Goal: Obtain resource: Download file/media

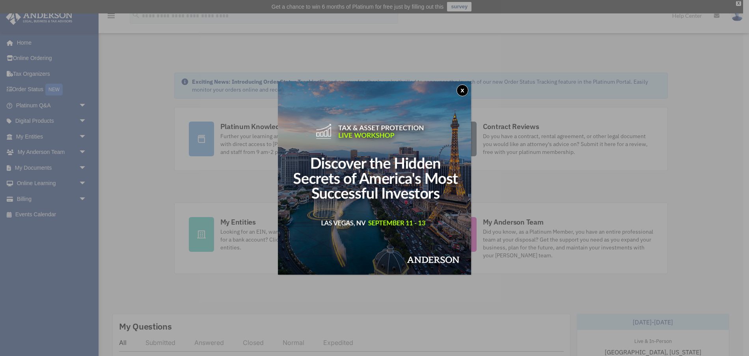
drag, startPoint x: 463, startPoint y: 90, endPoint x: 156, endPoint y: 160, distance: 314.6
click at [464, 91] on button "x" at bounding box center [463, 90] width 12 height 12
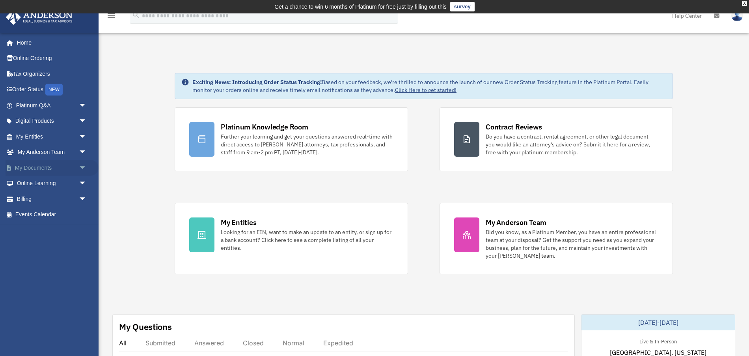
click at [39, 169] on link "My Documents arrow_drop_down" at bounding box center [52, 168] width 93 height 16
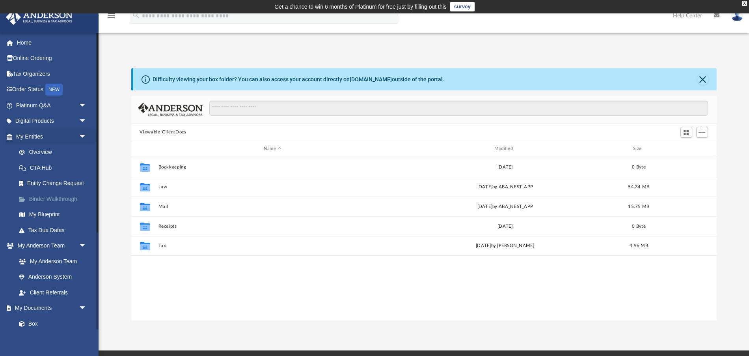
scroll to position [179, 586]
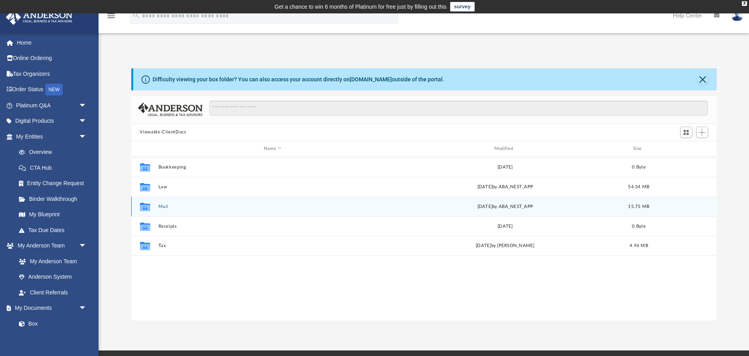
click at [158, 208] on button "Mail" at bounding box center [272, 206] width 229 height 5
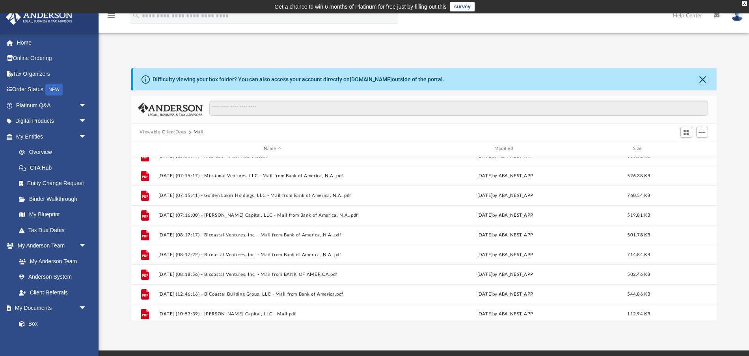
scroll to position [606, 0]
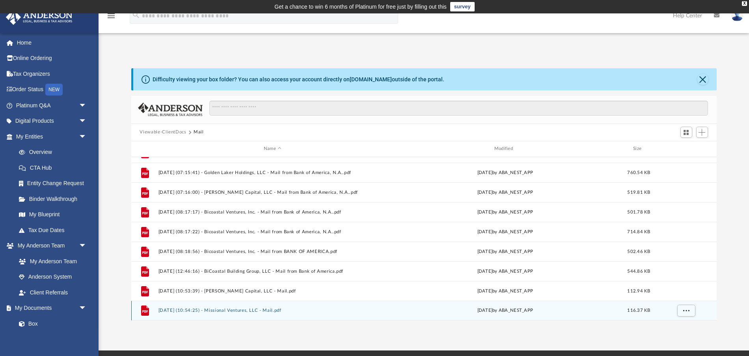
click at [222, 309] on button "2025.08.26 (10:54:25) - Missional Ventures, LLC - Mail.pdf" at bounding box center [272, 310] width 229 height 5
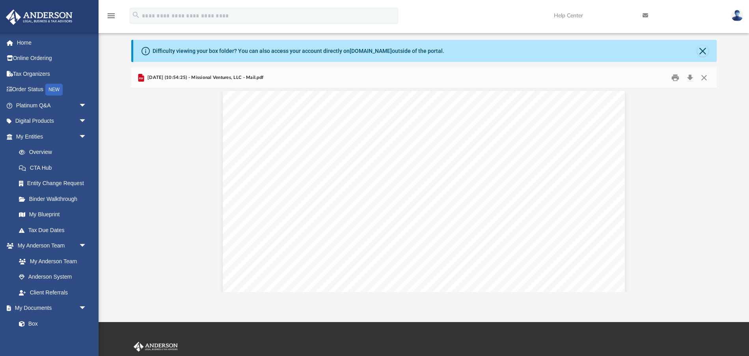
scroll to position [0, 0]
click at [143, 195] on button "Preview" at bounding box center [139, 190] width 17 height 22
click at [143, 190] on button "Preview" at bounding box center [139, 190] width 17 height 22
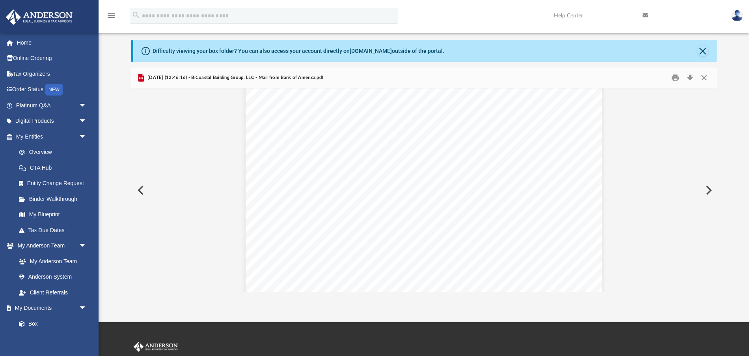
click at [141, 192] on button "Preview" at bounding box center [139, 190] width 17 height 22
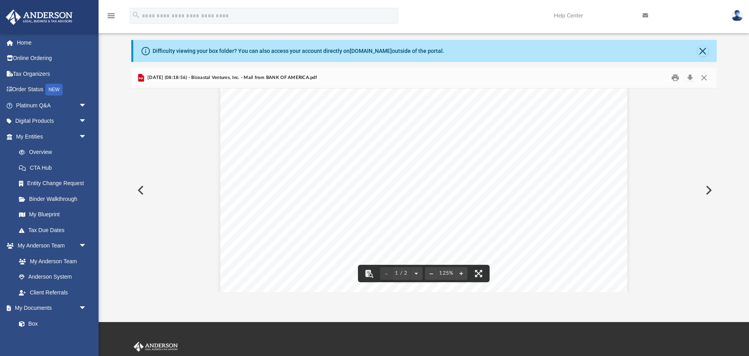
scroll to position [236, 0]
click at [143, 192] on button "Preview" at bounding box center [139, 190] width 17 height 22
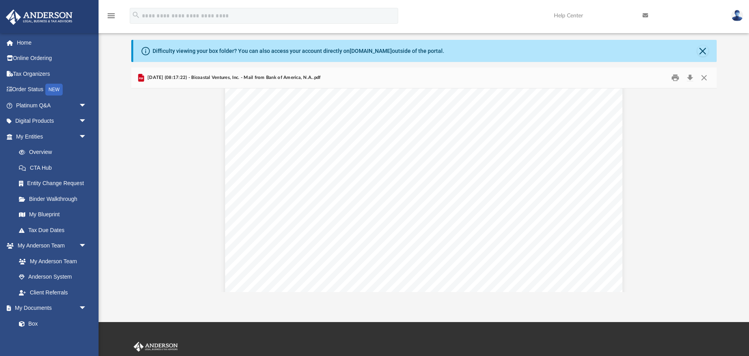
scroll to position [223, 0]
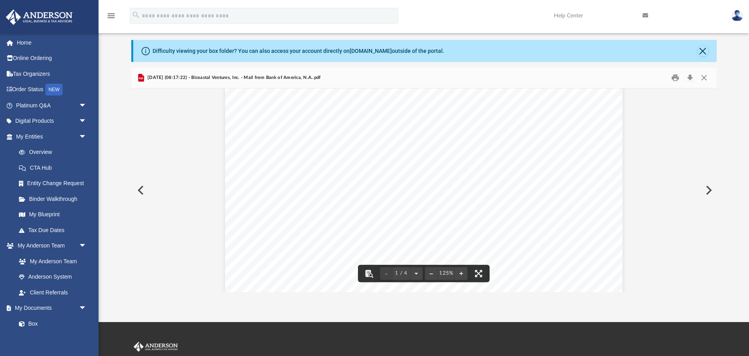
click at [144, 187] on button "Preview" at bounding box center [139, 190] width 17 height 22
click at [140, 190] on button "Preview" at bounding box center [139, 190] width 17 height 22
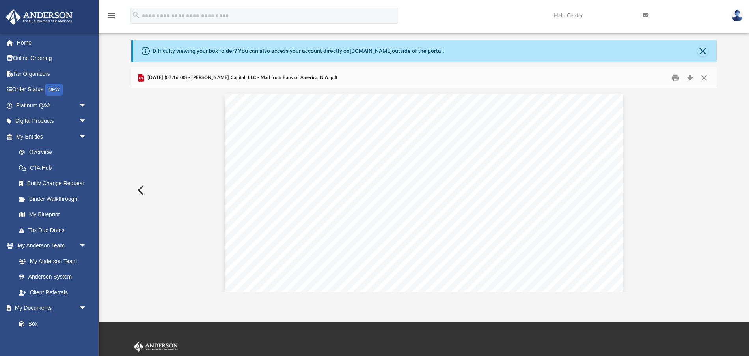
click at [140, 190] on button "Preview" at bounding box center [139, 190] width 17 height 22
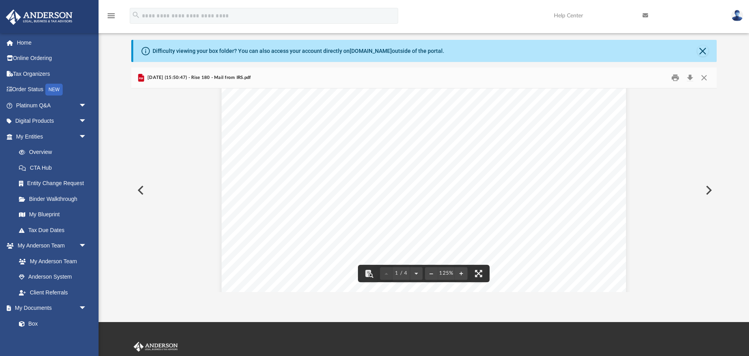
scroll to position [171, 0]
